Goal: Information Seeking & Learning: Learn about a topic

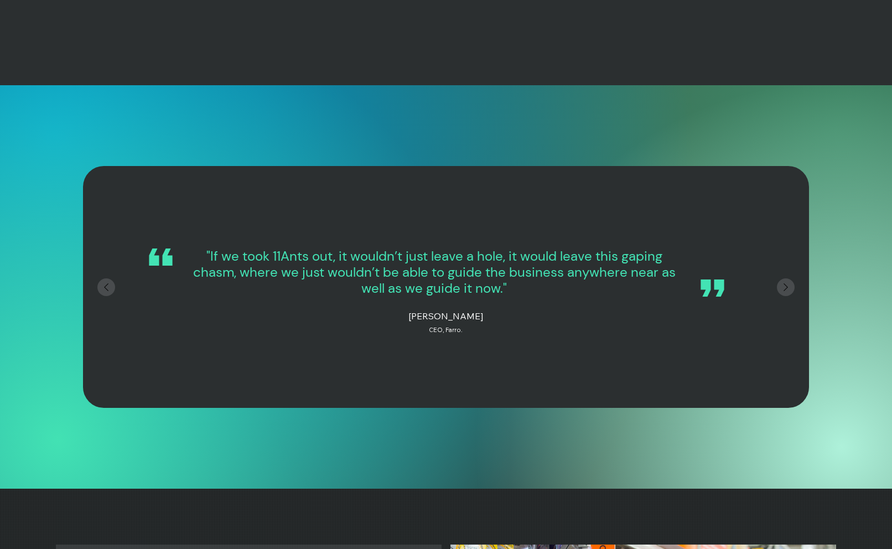
scroll to position [0, 154]
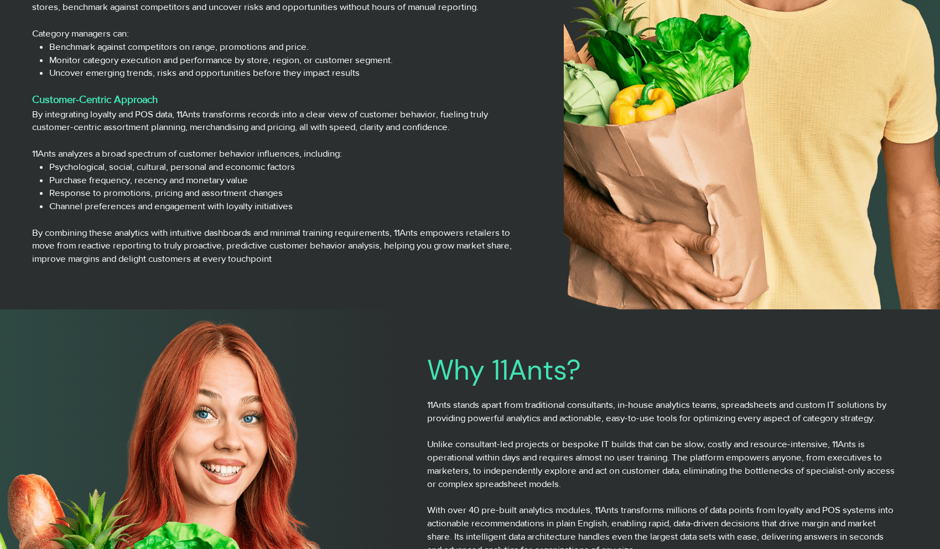
click at [654, 189] on img at bounding box center [752, 34] width 376 height 549
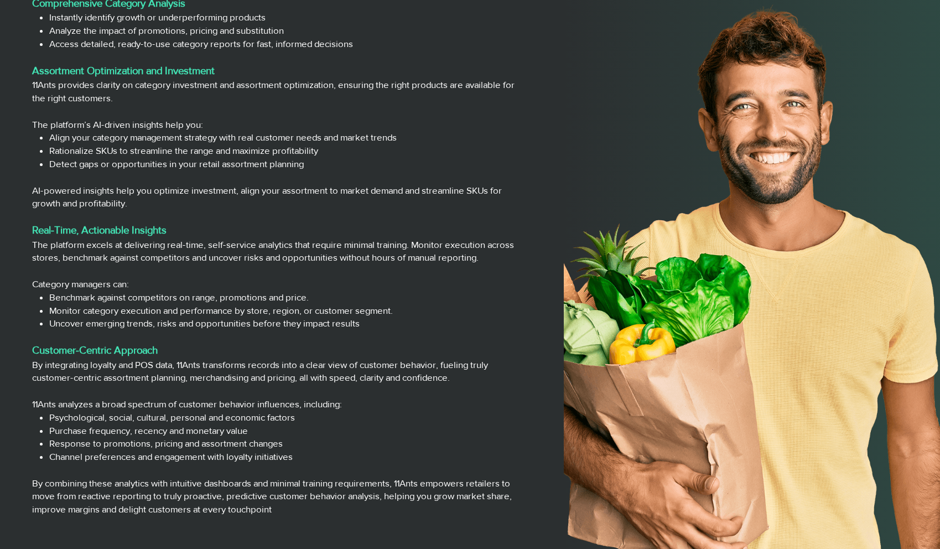
scroll to position [1456, 0]
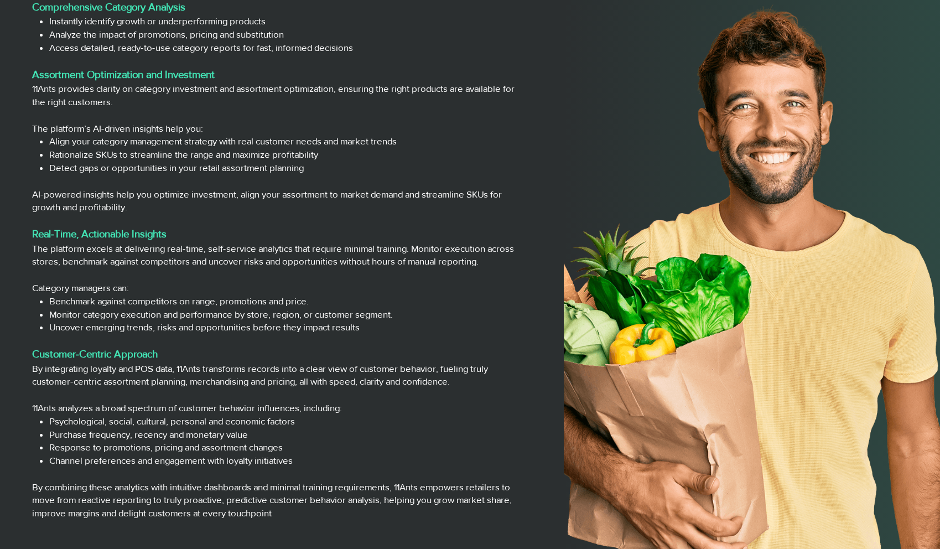
click at [624, 199] on img at bounding box center [752, 274] width 376 height 549
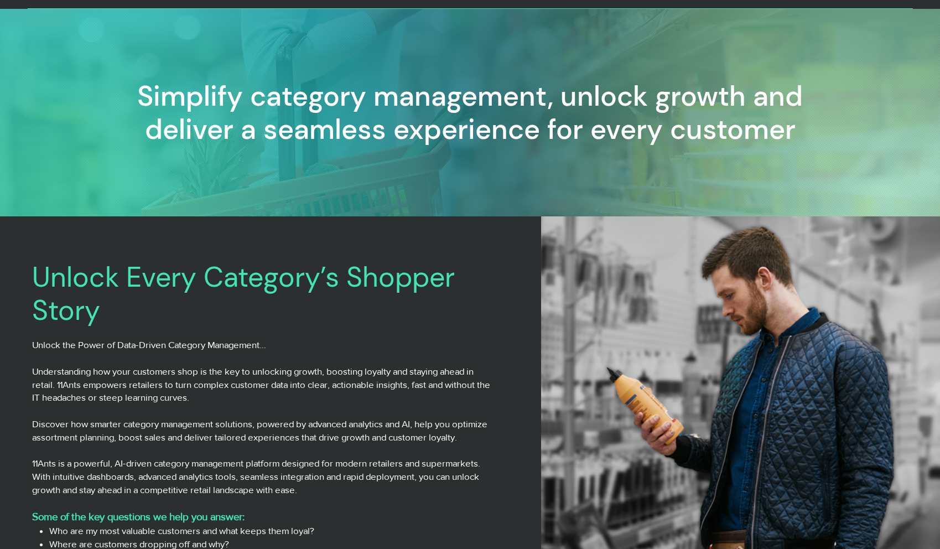
scroll to position [0, 0]
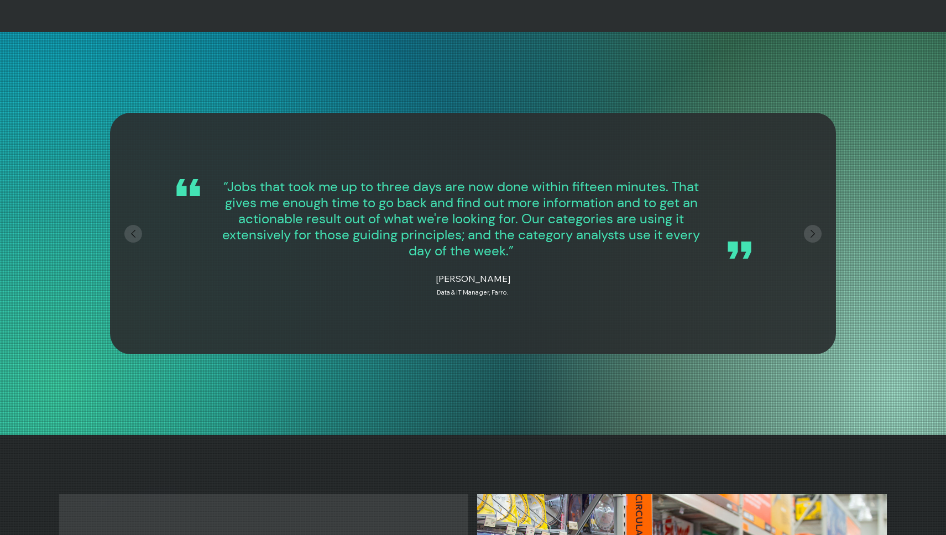
scroll to position [4192, 0]
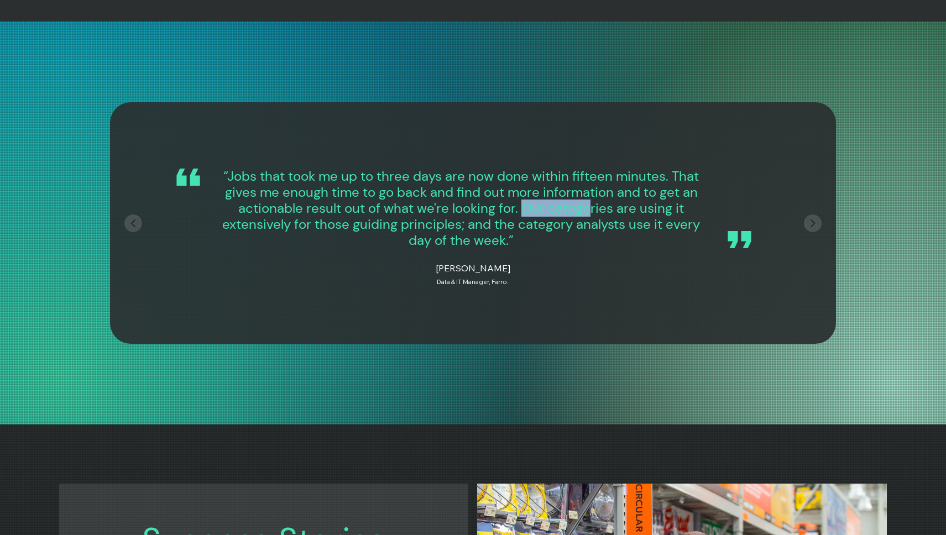
drag, startPoint x: 588, startPoint y: 249, endPoint x: 520, endPoint y: 249, distance: 68.0
click at [521, 248] on span "“Jobs that took me up to three days are now done within fifteen minutes. That g…" at bounding box center [461, 208] width 478 height 81
